Goal: Transaction & Acquisition: Purchase product/service

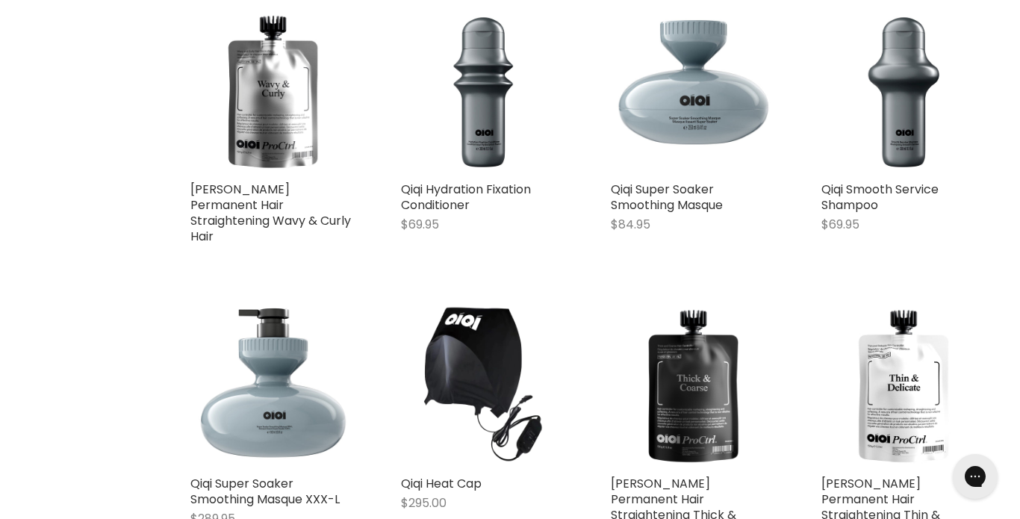
scroll to position [731, 0]
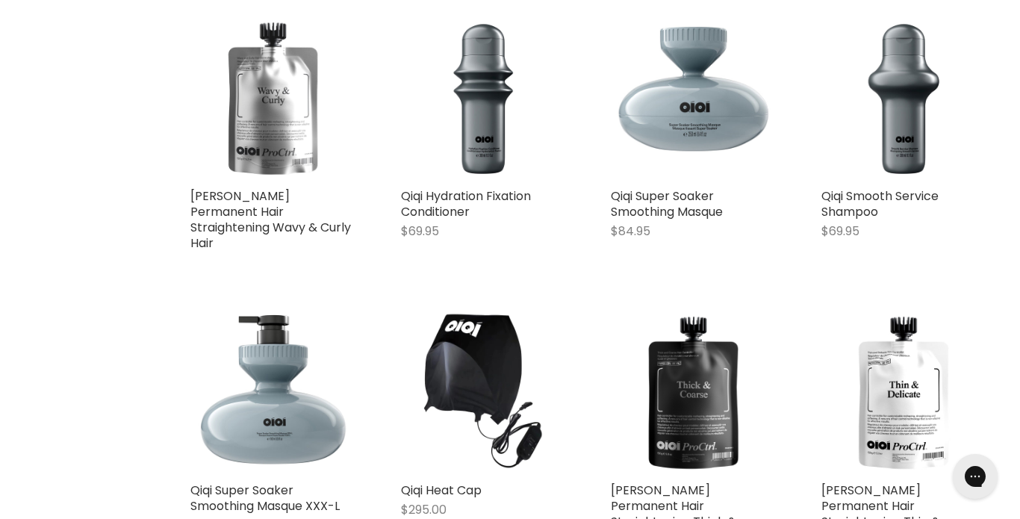
click at [267, 115] on img "Main content" at bounding box center [273, 99] width 166 height 166
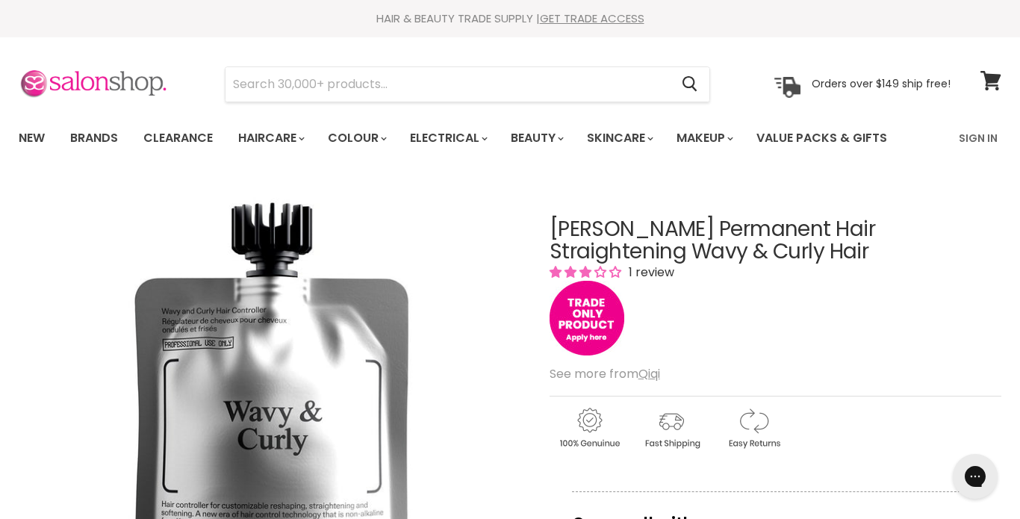
click at [104, 91] on img at bounding box center [93, 84] width 149 height 31
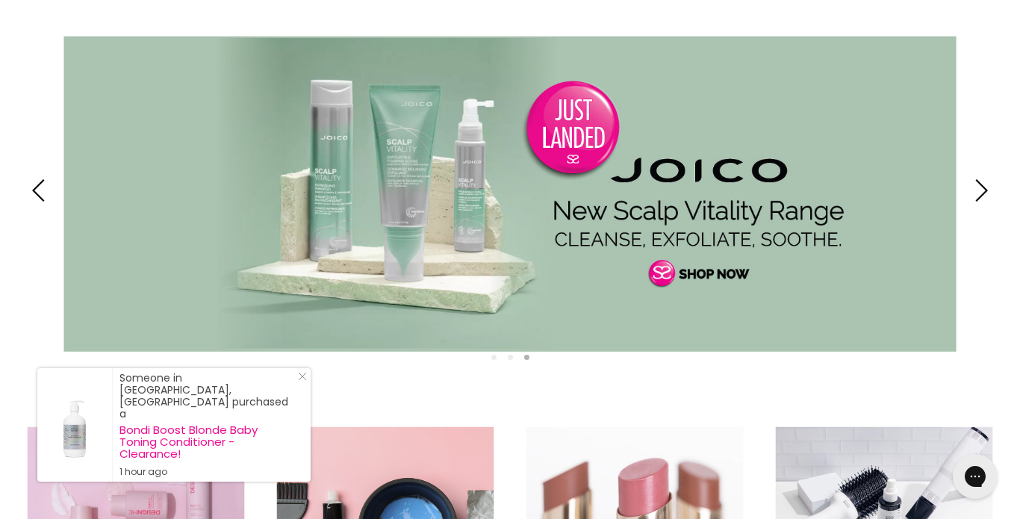
scroll to position [128, 0]
